Goal: Information Seeking & Learning: Learn about a topic

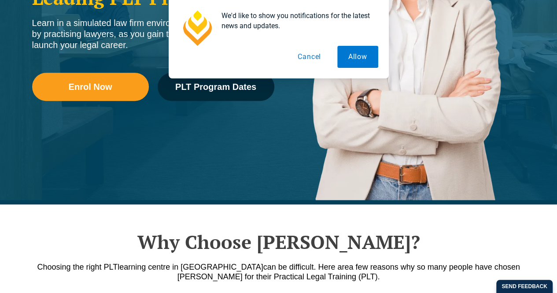
scroll to position [241, 0]
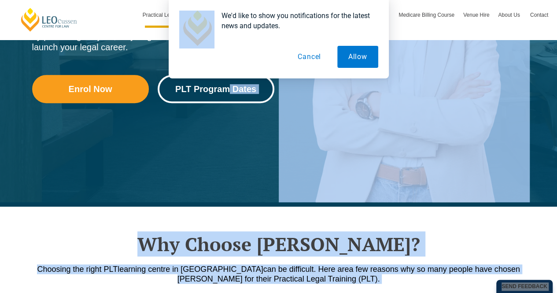
drag, startPoint x: 193, startPoint y: 57, endPoint x: 228, endPoint y: 97, distance: 53.4
click at [228, 97] on link "PLT Program Dates" at bounding box center [216, 89] width 117 height 28
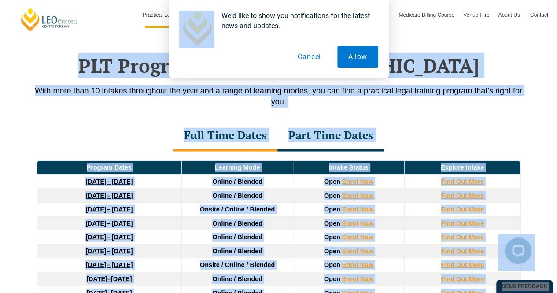
click at [287, 121] on div "Part Time Dates" at bounding box center [330, 136] width 107 height 31
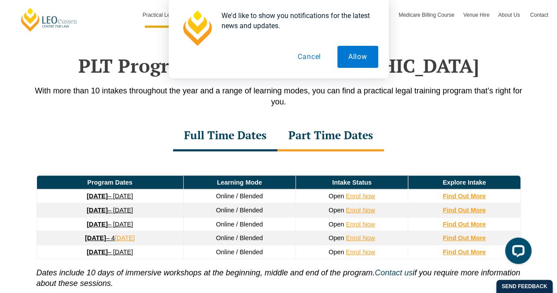
click at [314, 58] on button "Cancel" at bounding box center [309, 57] width 45 height 22
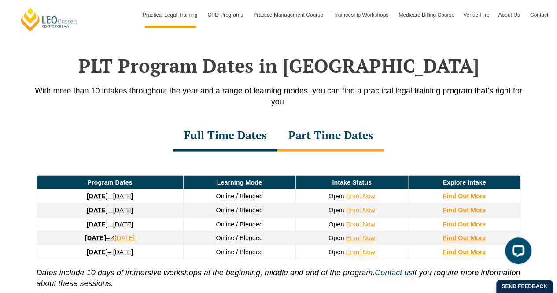
click at [233, 85] on p "With more than 10 intakes throughout the year and a range of learning modes, yo…" at bounding box center [279, 96] width 502 height 22
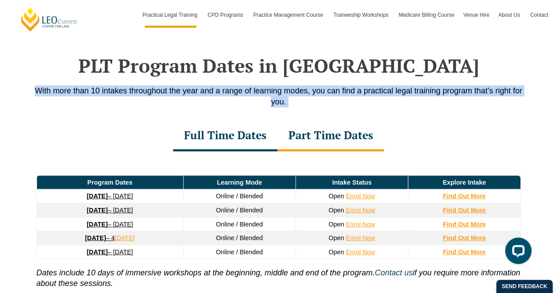
click at [233, 85] on p "With more than 10 intakes throughout the year and a range of learning modes, yo…" at bounding box center [279, 96] width 502 height 22
click at [91, 99] on div "With more than 10 intakes throughout the year and a range of learning modes, yo…" at bounding box center [279, 98] width 502 height 26
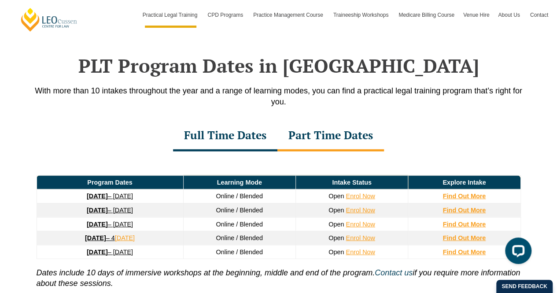
click at [0, 114] on div "PLT Program Dates in [GEOGRAPHIC_DATA] With more than 10 intakes throughout the…" at bounding box center [278, 191] width 557 height 360
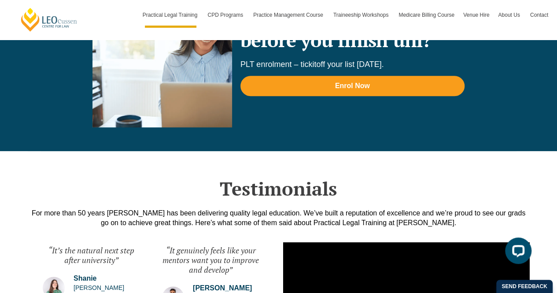
scroll to position [1946, 0]
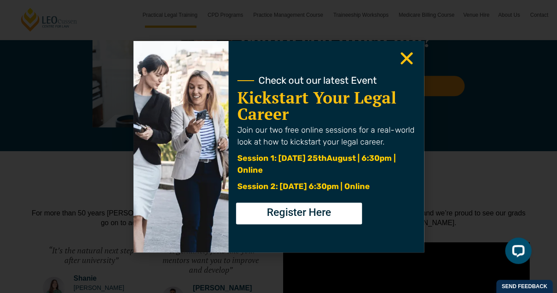
scroll to position [241, 0]
